Goal: Navigation & Orientation: Find specific page/section

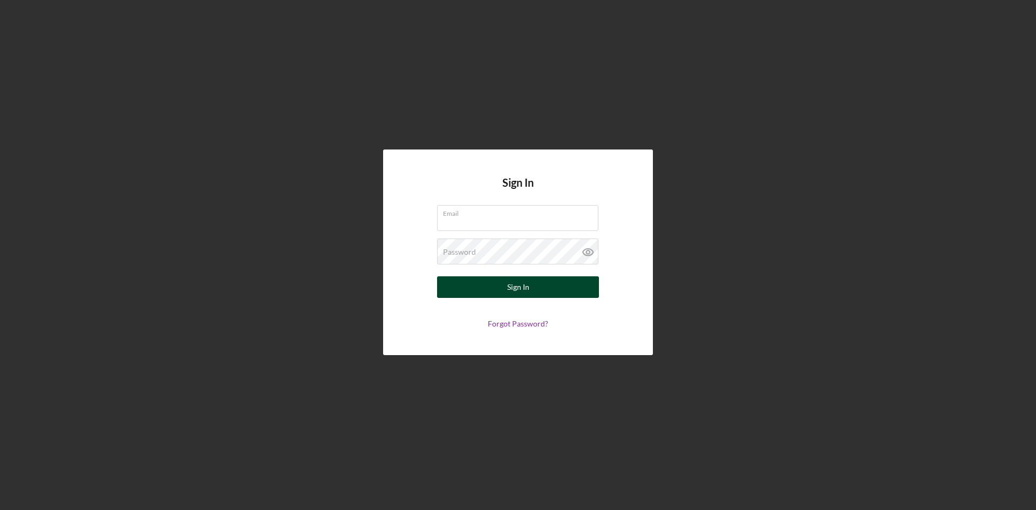
type input "[EMAIL_ADDRESS][DOMAIN_NAME]"
click at [516, 286] on div "Sign In" at bounding box center [518, 287] width 22 height 22
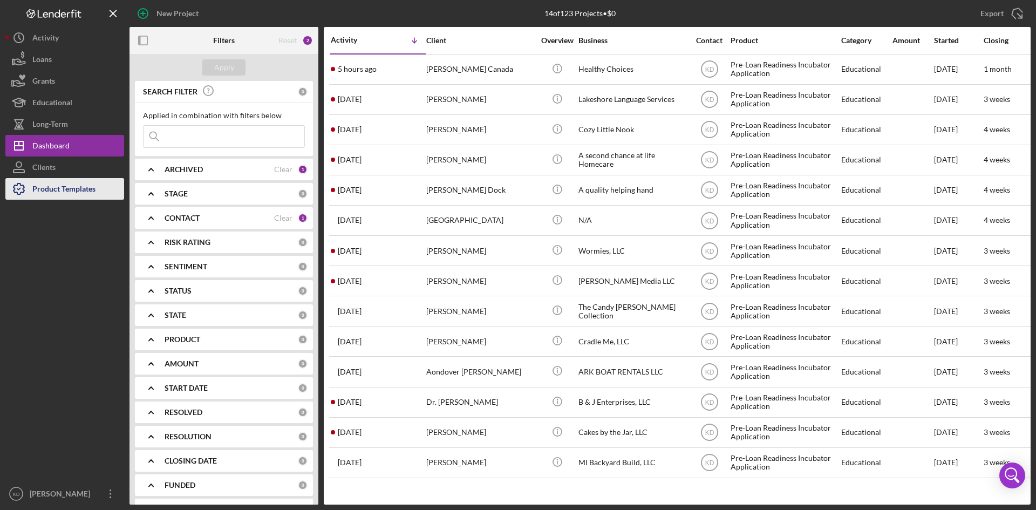
click at [59, 196] on div "Product Templates" at bounding box center [63, 190] width 63 height 24
